Goal: Information Seeking & Learning: Learn about a topic

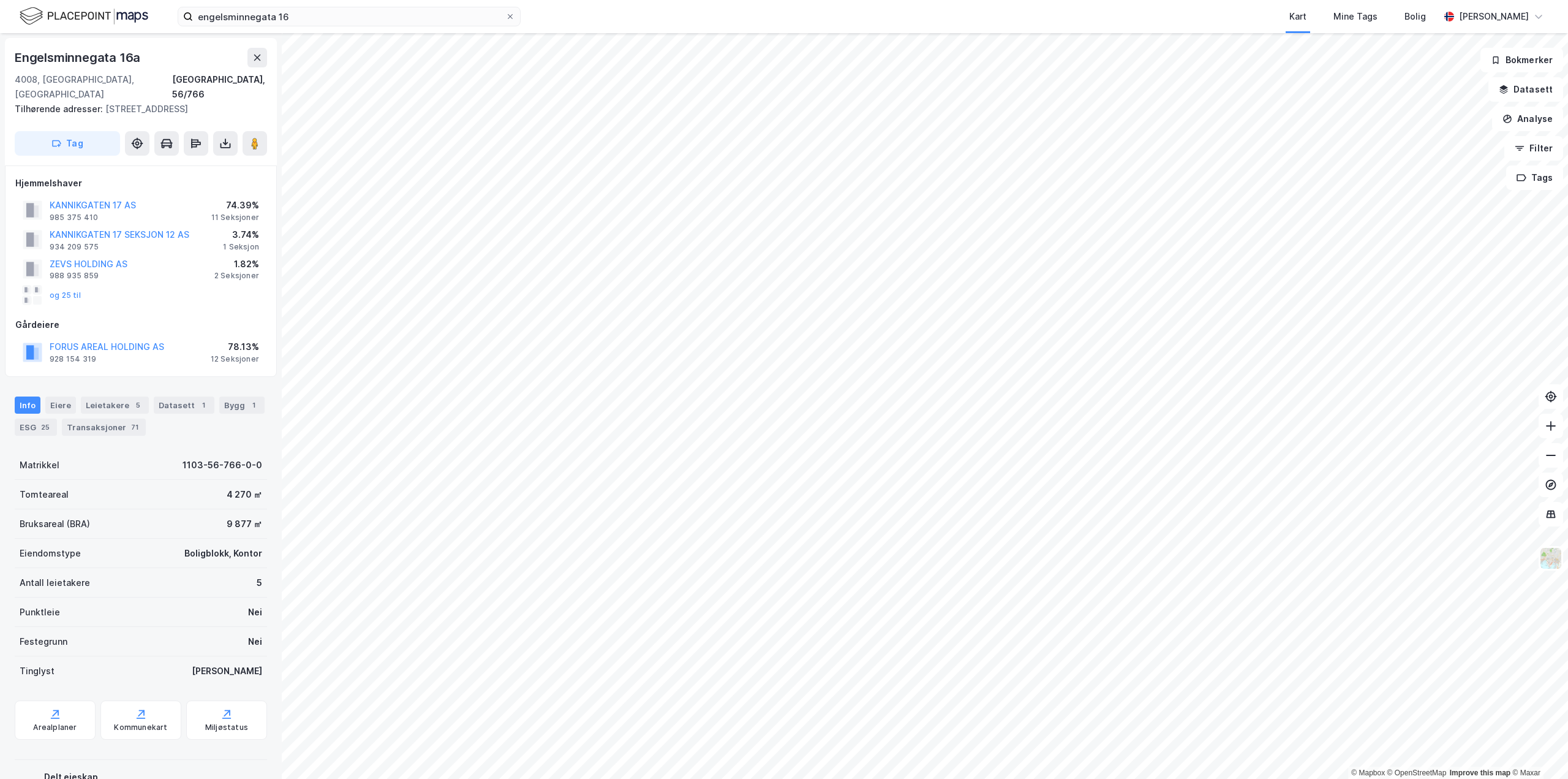
click at [226, 50] on div "© Mapbox © OpenStreetMap Improve this map © [STREET_ADDRESS], 56/766 Tilhørende…" at bounding box center [784, 406] width 1568 height 746
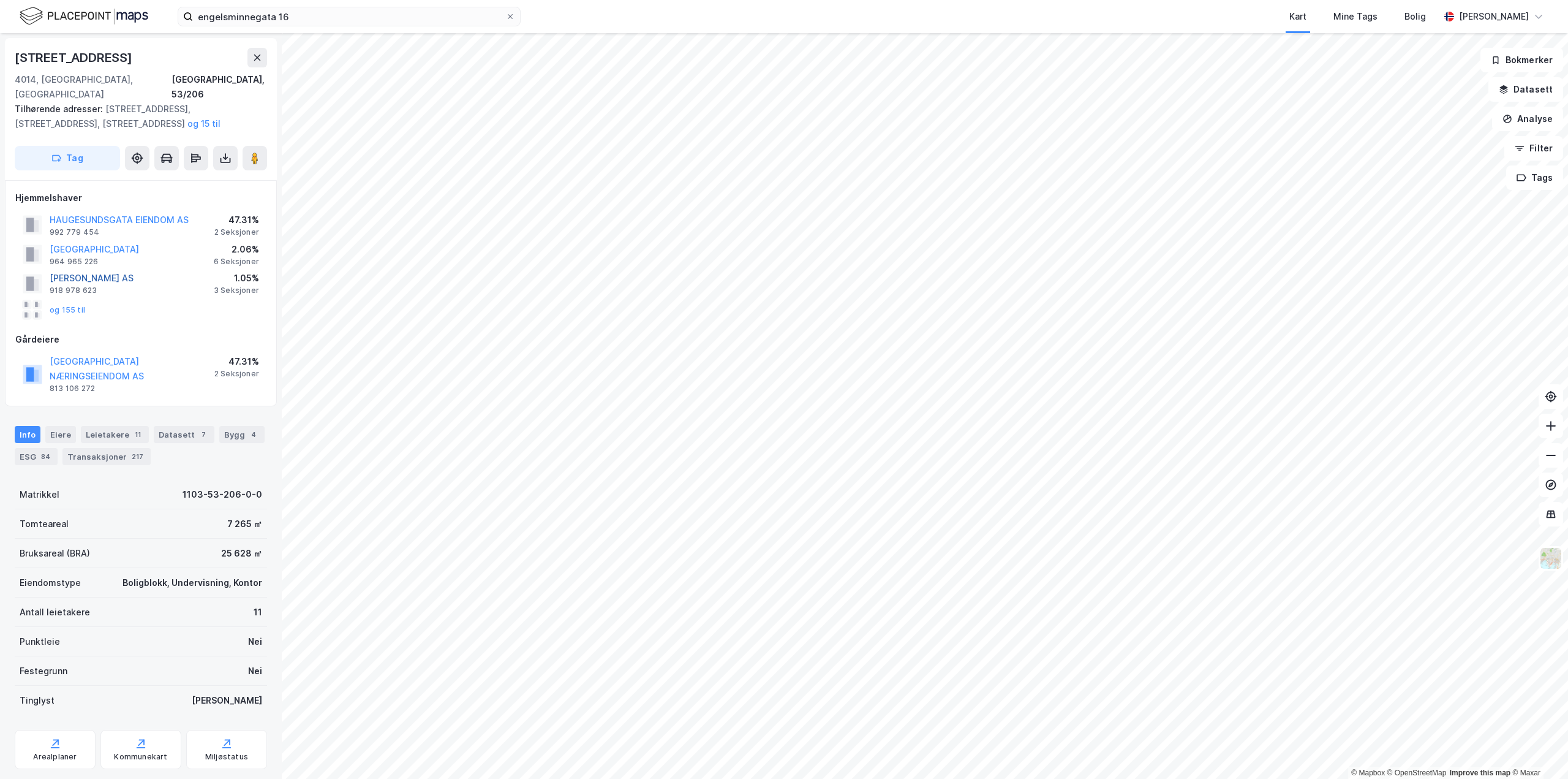
click at [0, 0] on button "[PERSON_NAME] AS" at bounding box center [0, 0] width 0 height 0
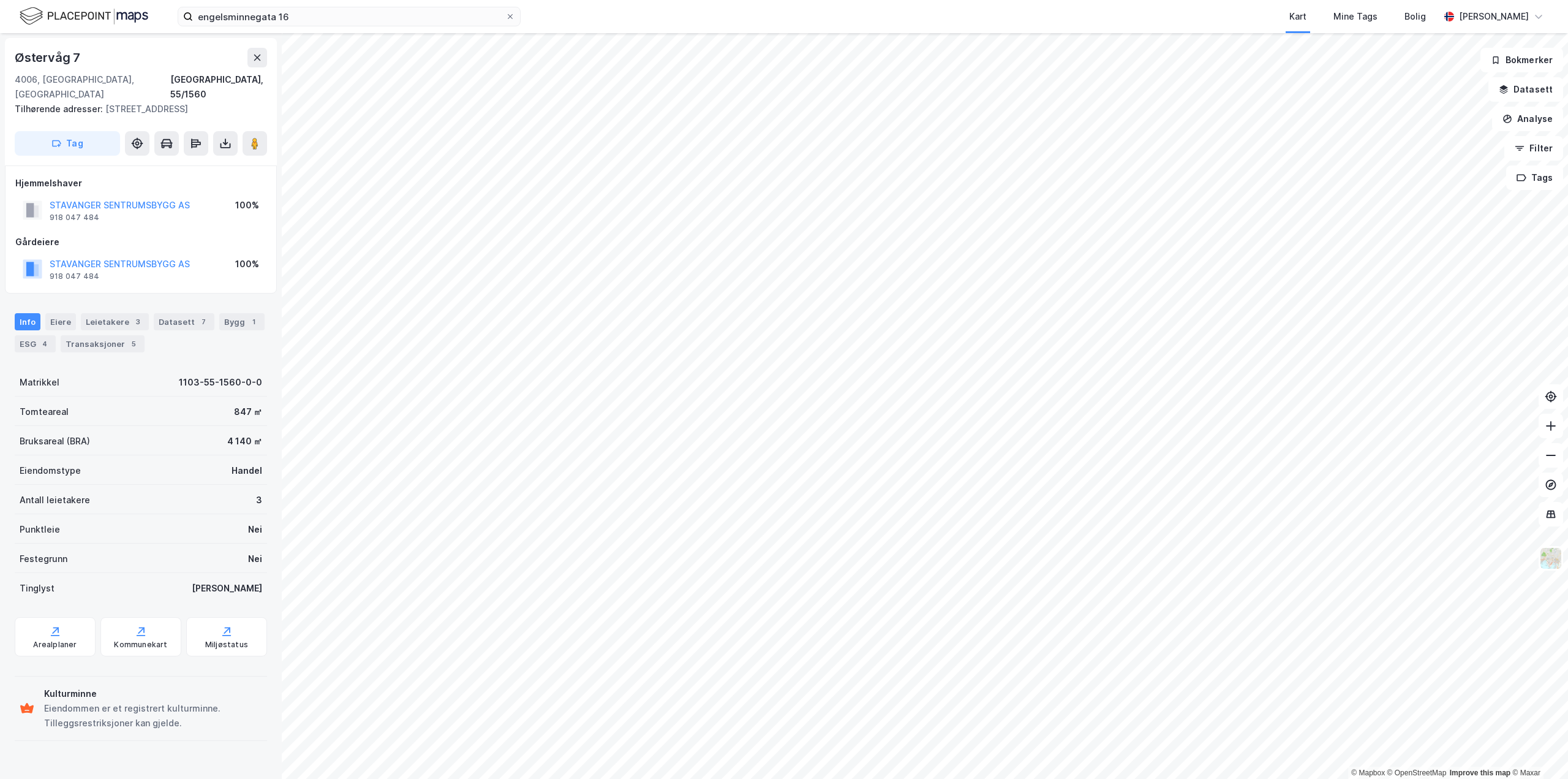
click at [436, 778] on html "engelsminnegata 16 Kart Mine Tags Bolig [PERSON_NAME] © Mapbox © OpenStreetMap …" at bounding box center [784, 390] width 1568 height 779
click at [993, 778] on html "engelsminnegata 16 Kart Mine Tags Bolig [PERSON_NAME] © Mapbox © OpenStreetMap …" at bounding box center [784, 390] width 1568 height 779
